Goal: Go to known website: Access a specific website the user already knows

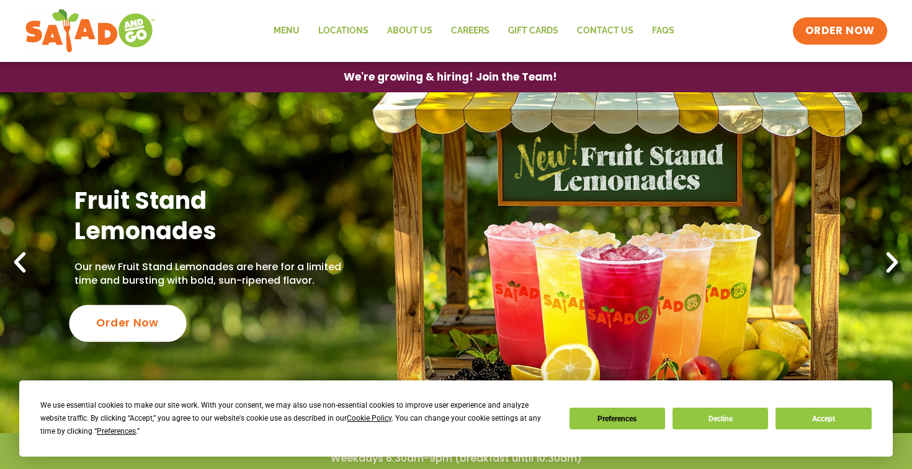
click at [149, 308] on div "Order Now" at bounding box center [127, 324] width 117 height 37
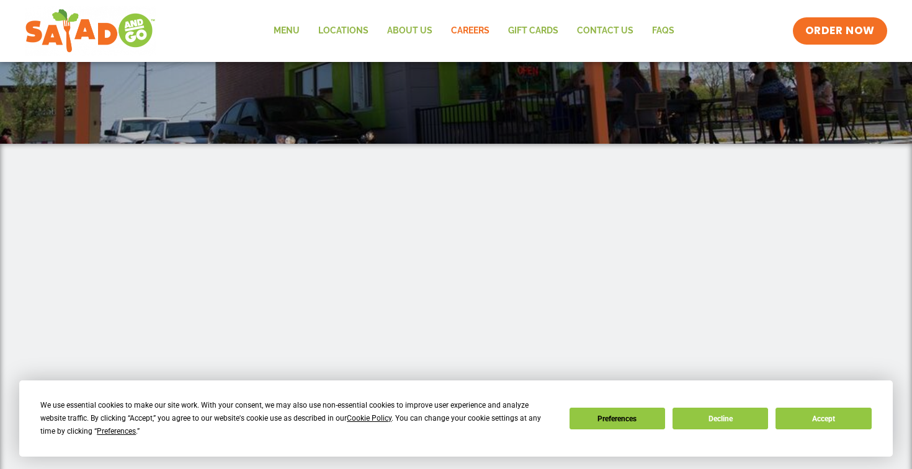
scroll to position [251, 0]
